Goal: Communication & Community: Participate in discussion

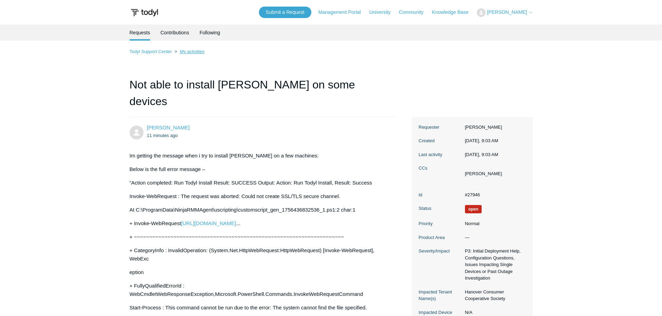
click at [185, 50] on link "My activities" at bounding box center [192, 51] width 25 height 5
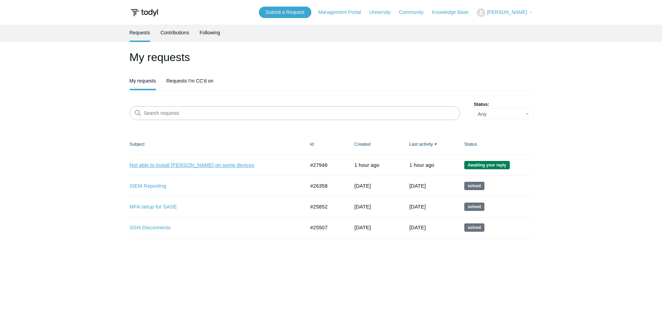
click at [153, 165] on link "Not able to install [PERSON_NAME] on some devices" at bounding box center [212, 165] width 165 height 8
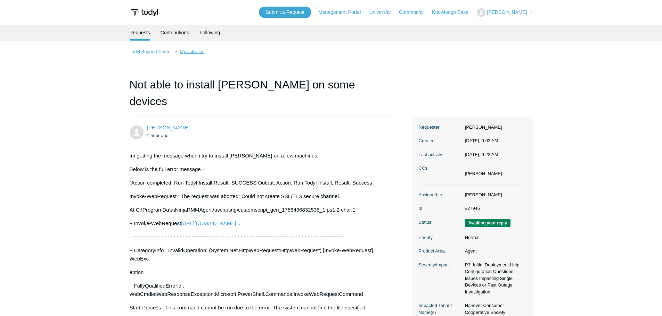
click at [186, 52] on link "My activities" at bounding box center [192, 51] width 25 height 5
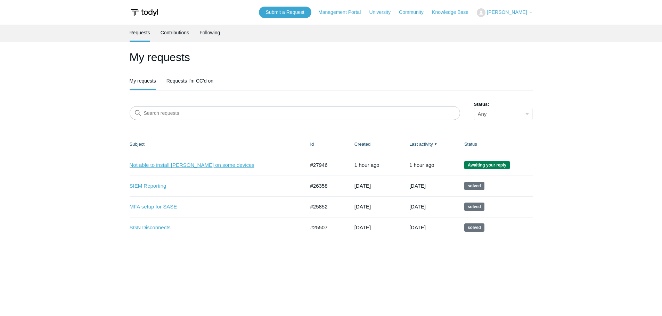
click at [149, 166] on link "Not able to install Todyl on some devices" at bounding box center [212, 165] width 165 height 8
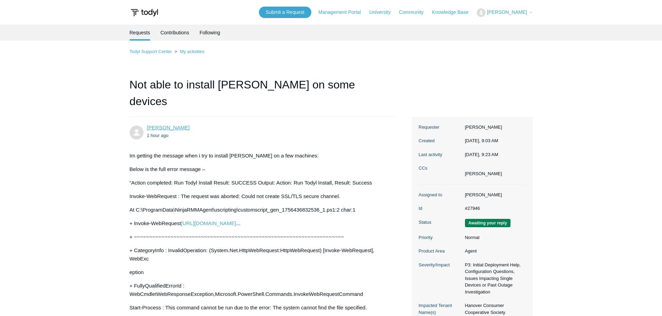
click at [173, 125] on link "[PERSON_NAME]" at bounding box center [168, 128] width 43 height 6
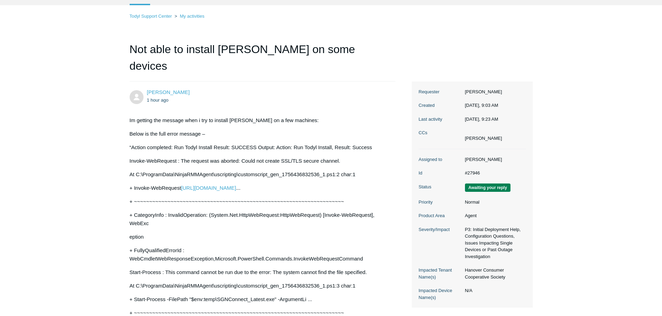
scroll to position [69, 0]
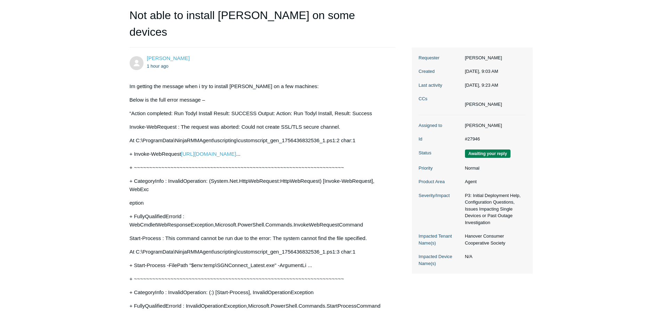
click at [476, 101] on li "[PERSON_NAME]" at bounding box center [483, 104] width 37 height 7
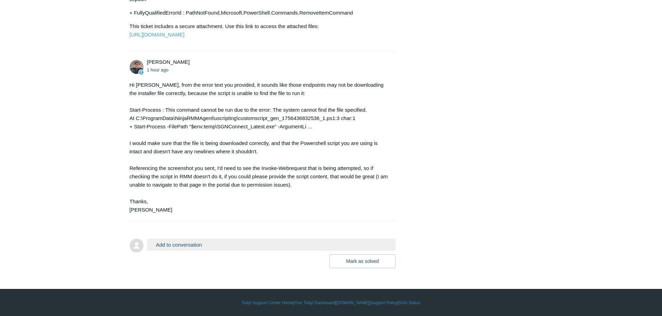
scroll to position [488, 0]
click at [217, 242] on button "Add to conversation" at bounding box center [271, 245] width 249 height 12
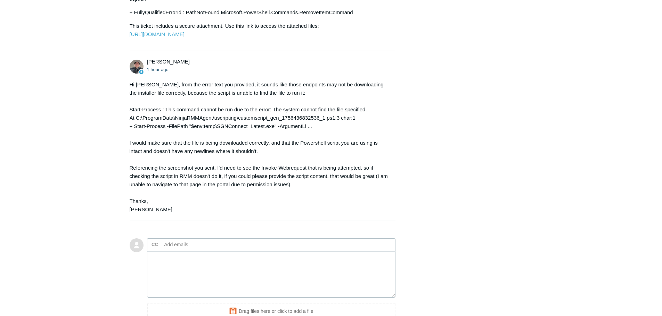
click at [152, 244] on label "CC" at bounding box center [154, 245] width 7 height 10
type input "p."
click at [173, 245] on span "close" at bounding box center [173, 245] width 2 height 8
click at [171, 245] on input "text" at bounding box center [181, 245] width 41 height 10
type input "p.taplett@avatarmsp.com"
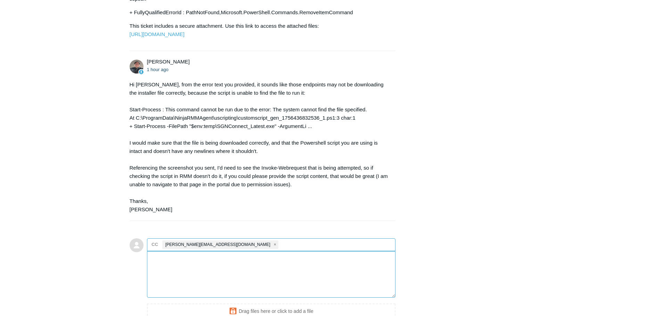
click at [178, 275] on textarea "Add your reply" at bounding box center [271, 274] width 249 height 47
